Goal: Information Seeking & Learning: Learn about a topic

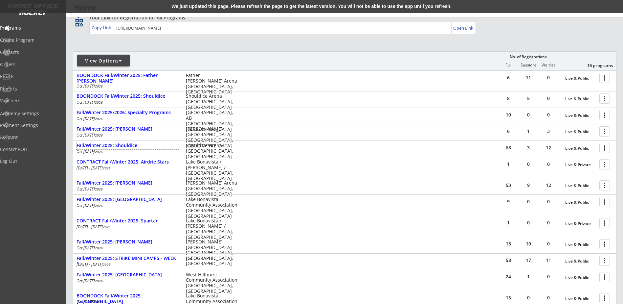
scroll to position [48, 0]
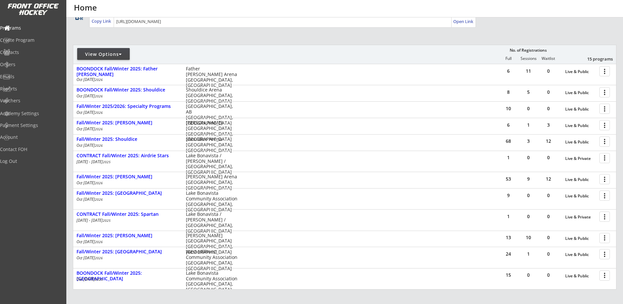
scroll to position [48, 0]
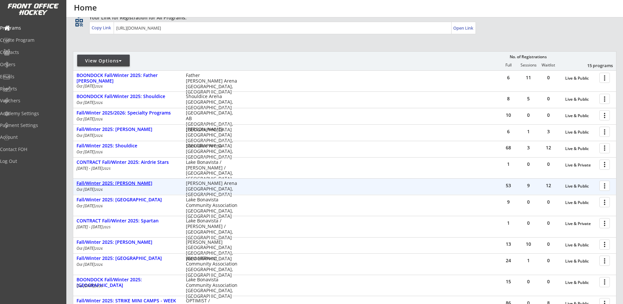
click at [134, 187] on div "Fall/Winter 2025: [PERSON_NAME]" at bounding box center [128, 183] width 103 height 7
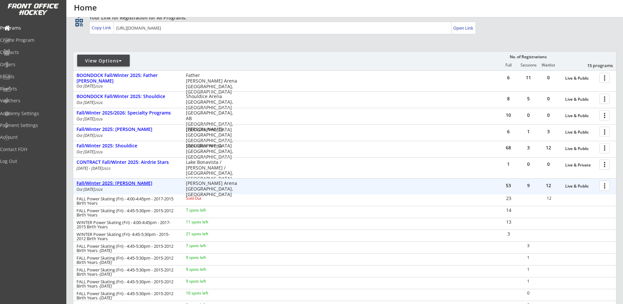
click at [136, 182] on div "Fall/Winter 2025: [PERSON_NAME]" at bounding box center [128, 183] width 103 height 6
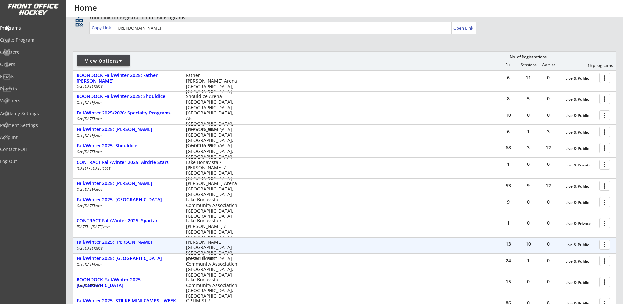
click at [128, 241] on div "Fall/Winter 2025: [PERSON_NAME]" at bounding box center [128, 242] width 103 height 6
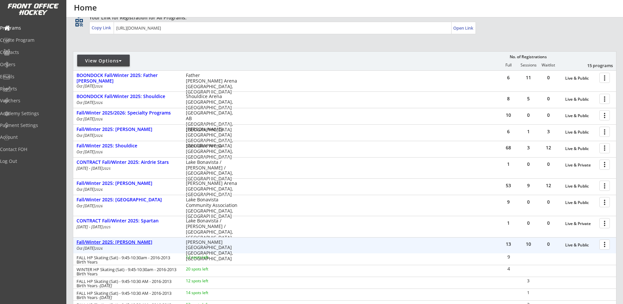
scroll to position [124, 0]
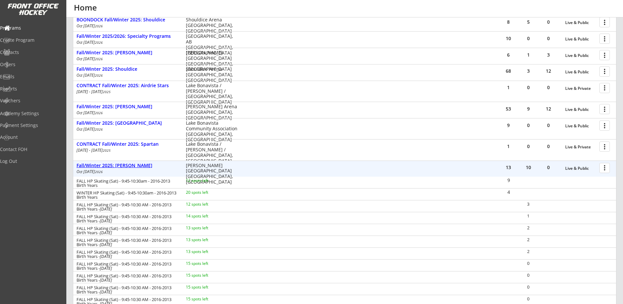
click at [132, 165] on div "Fall/Winter 2025: [PERSON_NAME]" at bounding box center [128, 166] width 103 height 6
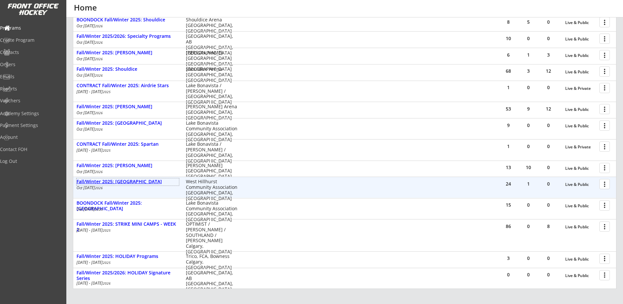
click at [127, 180] on div "Fall/Winter 2025: [GEOGRAPHIC_DATA]" at bounding box center [128, 182] width 103 height 6
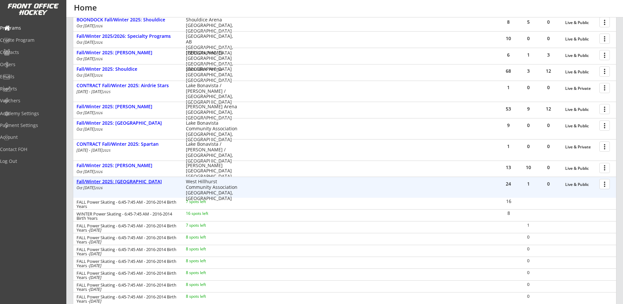
click at [127, 180] on div "Fall/Winter 2025: [GEOGRAPHIC_DATA]" at bounding box center [128, 182] width 103 height 6
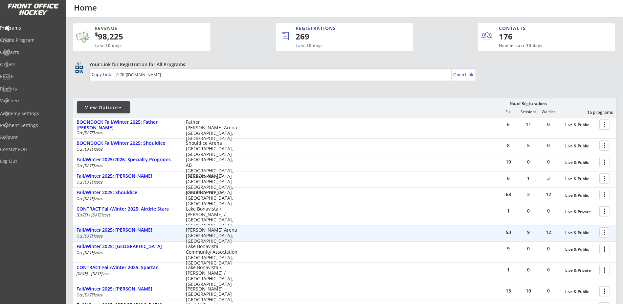
scroll to position [0, 0]
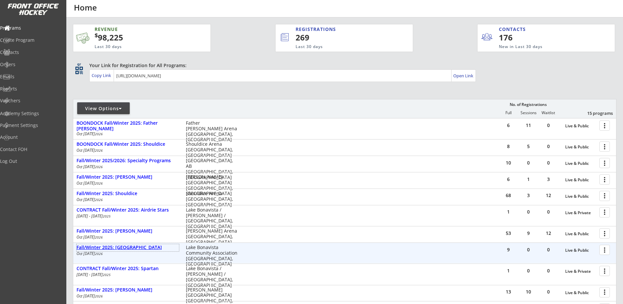
click at [136, 247] on div "Fall/Winter 2025: [GEOGRAPHIC_DATA]" at bounding box center [128, 248] width 103 height 6
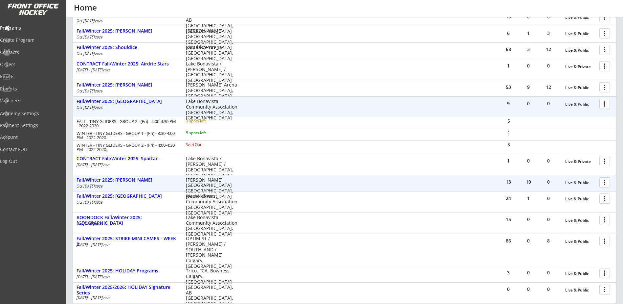
scroll to position [153, 0]
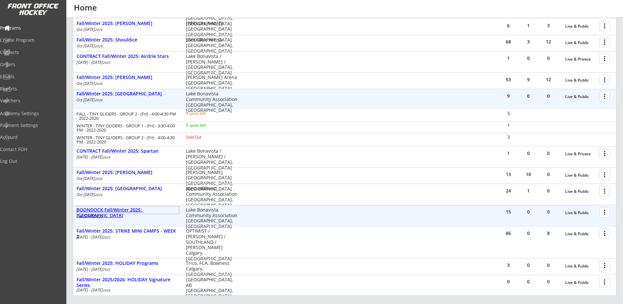
click at [120, 211] on div "BOONDOCK Fall/Winter 2025: [GEOGRAPHIC_DATA]" at bounding box center [128, 212] width 103 height 11
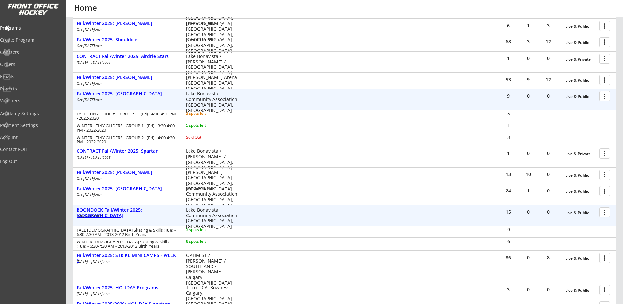
click at [120, 211] on div "BOONDOCK Fall/Winter 2025: [GEOGRAPHIC_DATA]" at bounding box center [128, 212] width 103 height 11
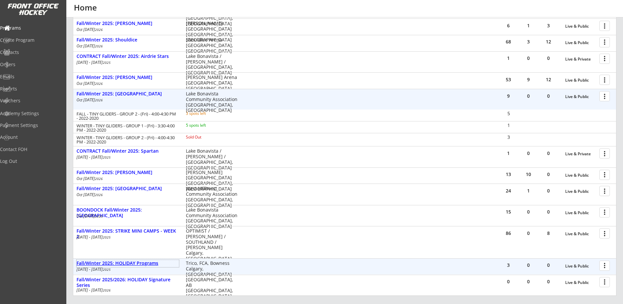
click at [121, 262] on div "Fall/Winter 2025: HOLIDAY Programs" at bounding box center [128, 263] width 103 height 6
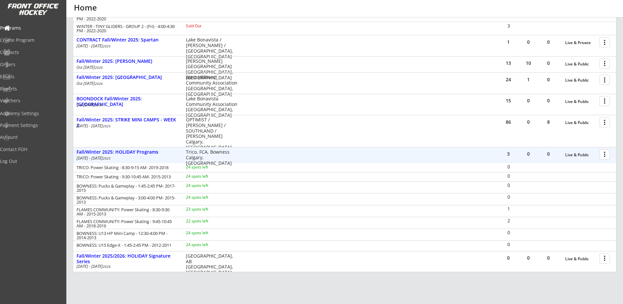
scroll to position [308, 0]
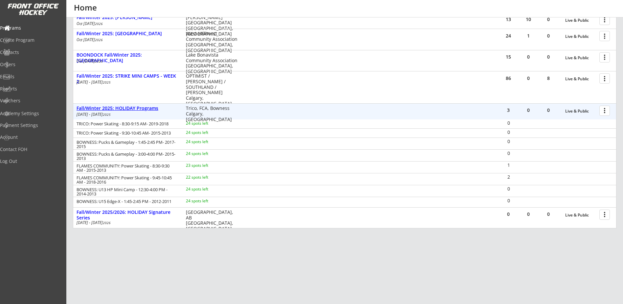
click at [138, 109] on div "Fall/Winter 2025: HOLIDAY Programs" at bounding box center [128, 108] width 103 height 6
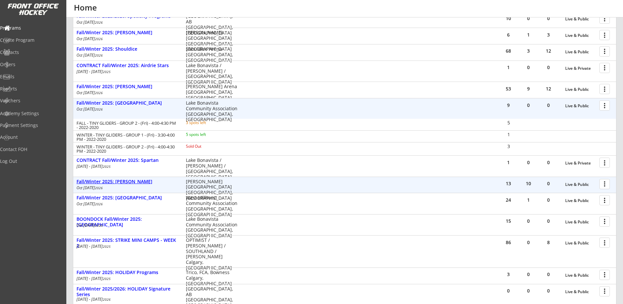
scroll to position [67, 0]
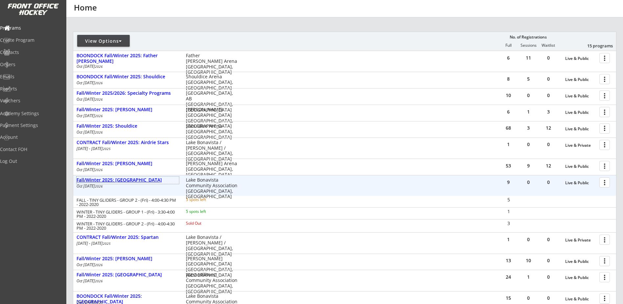
click at [146, 180] on div "Fall/Winter 2025: [GEOGRAPHIC_DATA]" at bounding box center [128, 180] width 103 height 6
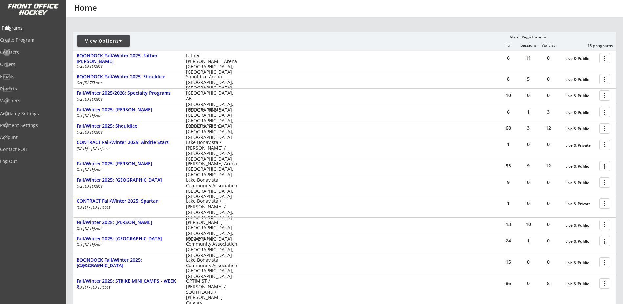
click at [37, 27] on div "Programs" at bounding box center [31, 28] width 59 height 5
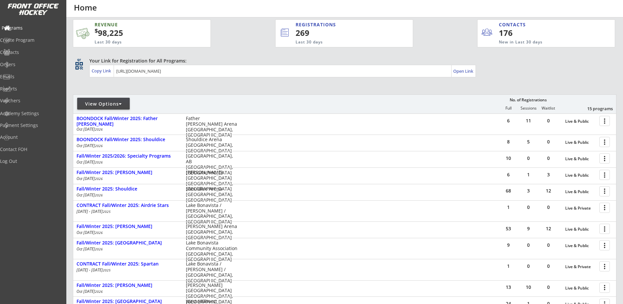
scroll to position [0, 0]
